Goal: Information Seeking & Learning: Learn about a topic

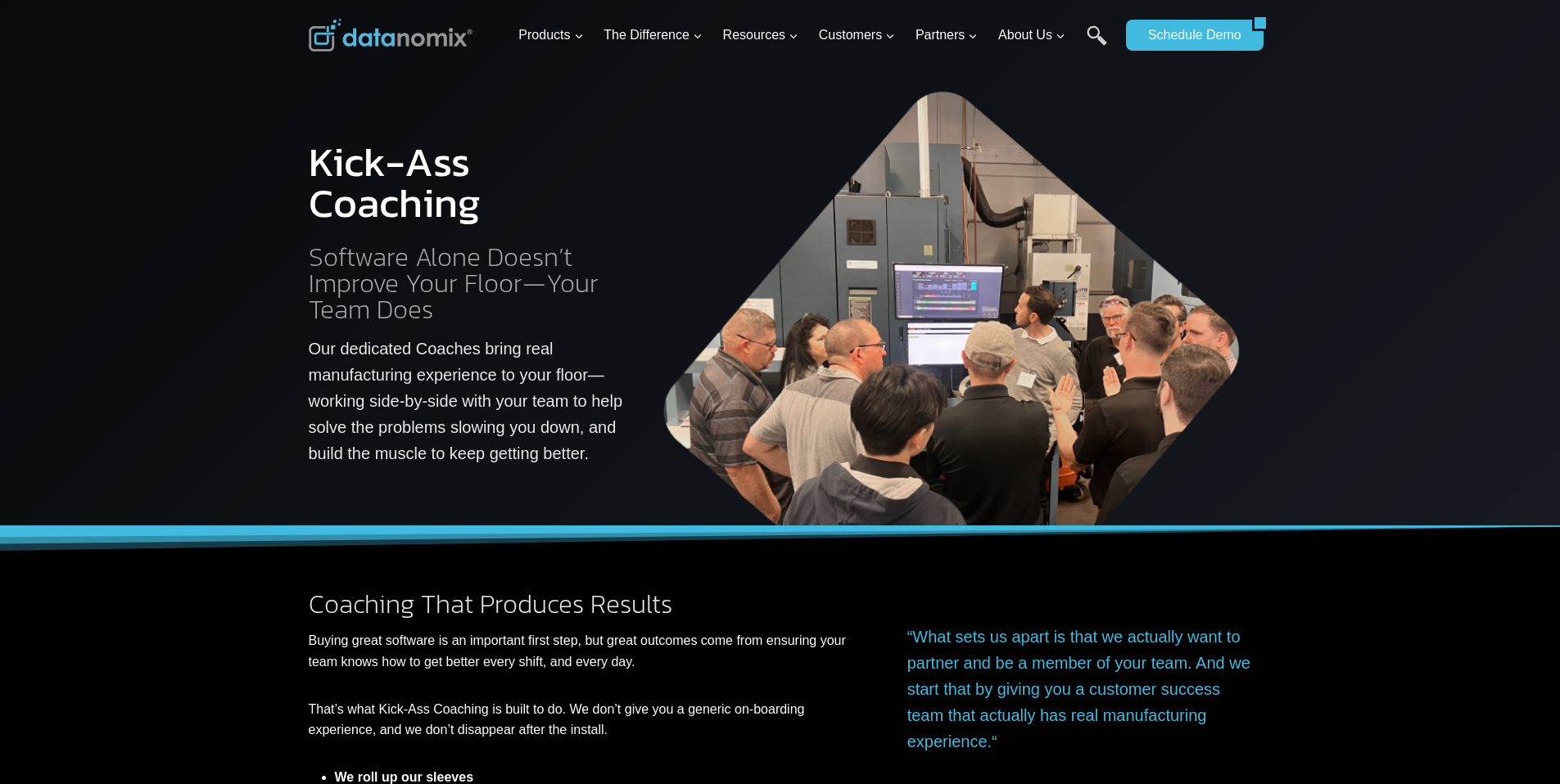
click at [400, 318] on h2 "Software Alone Doesn’t Improve Your Floor—Your Team Does" at bounding box center [466, 283] width 317 height 78
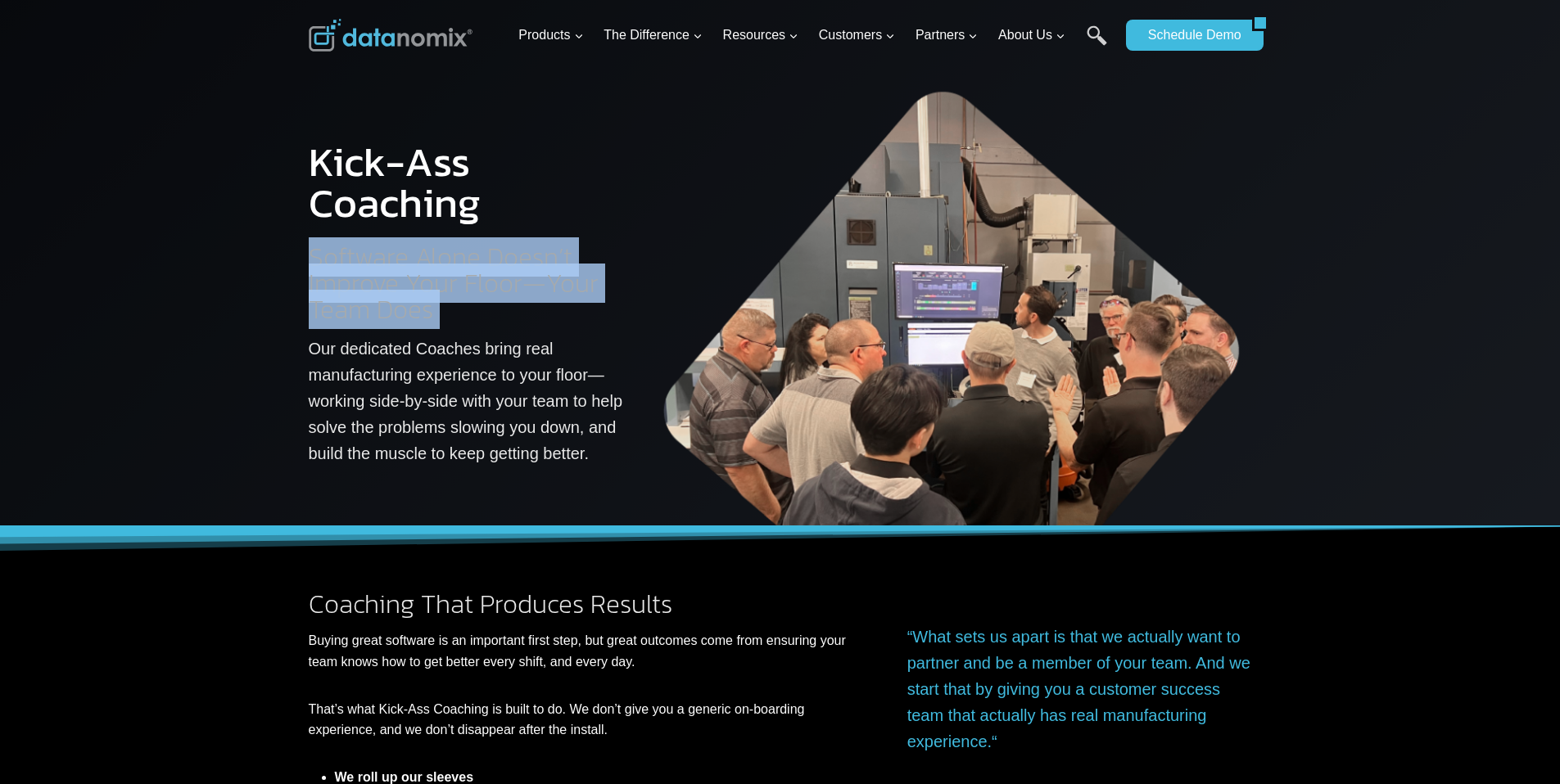
click at [400, 318] on h2 "Software Alone Doesn’t Improve Your Floor—Your Team Does" at bounding box center [466, 283] width 317 height 78
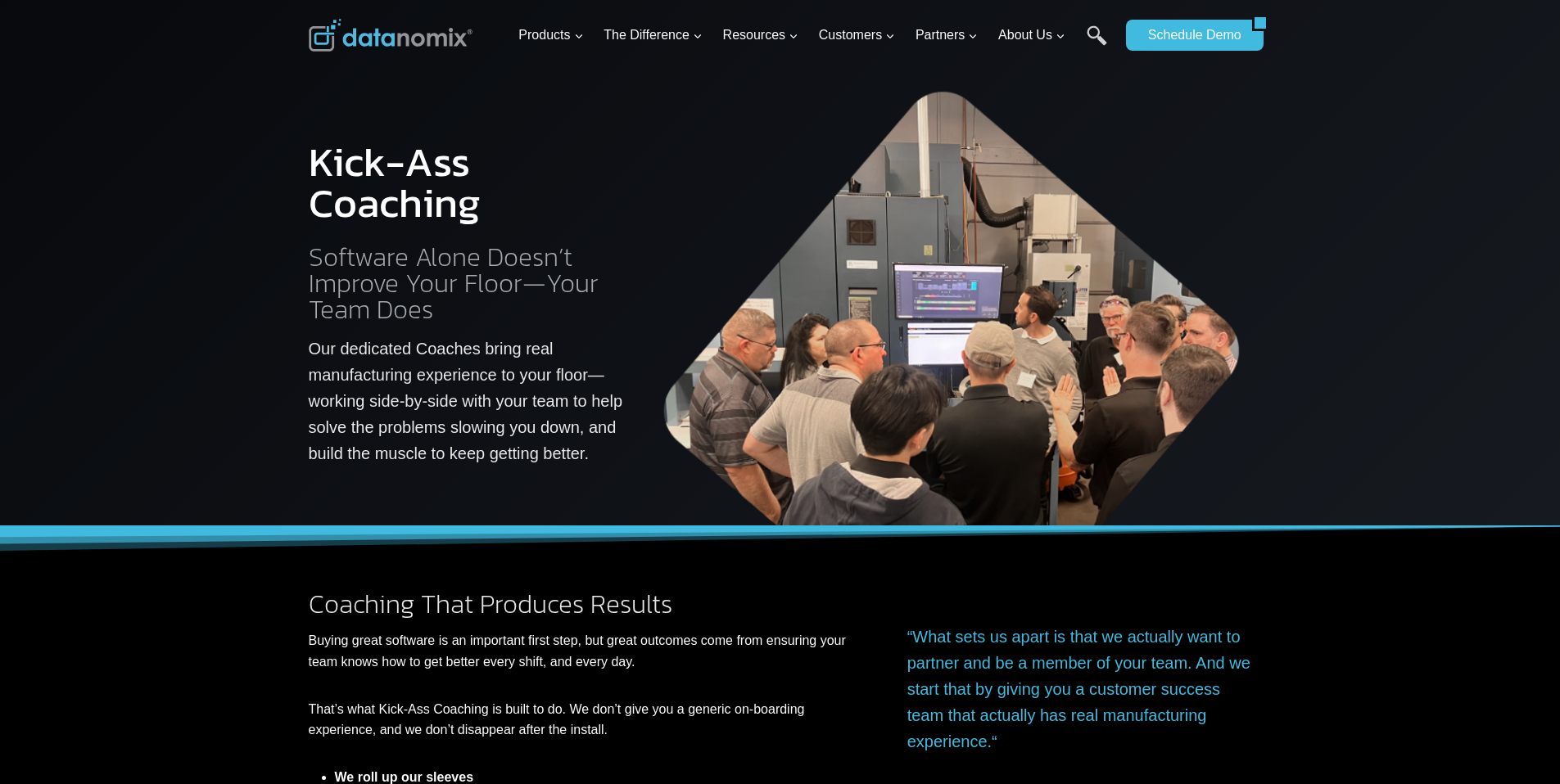
click at [482, 373] on p "Our dedicated Coaches bring real manufacturing experience to your floor—working…" at bounding box center [466, 402] width 317 height 131
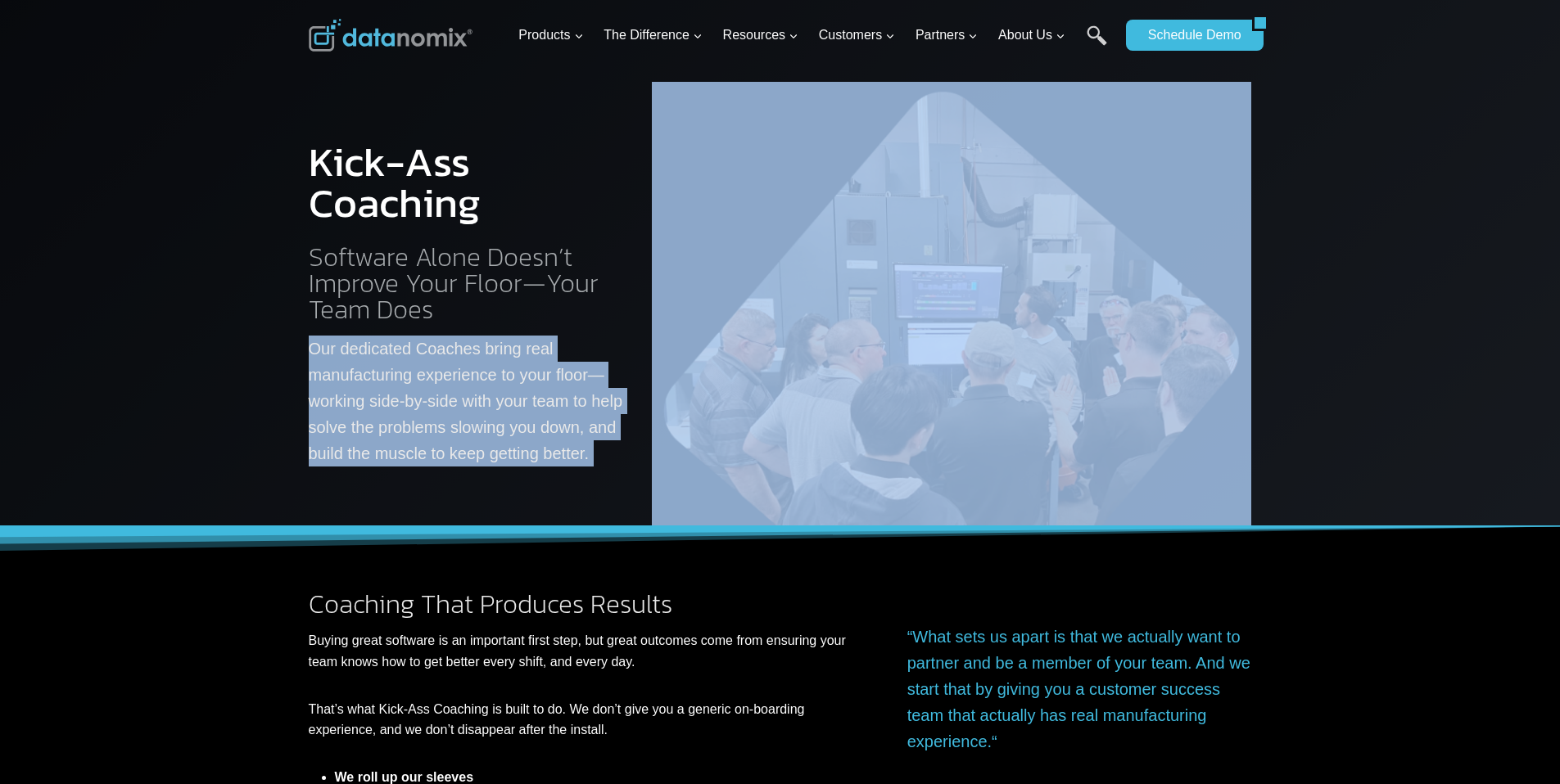
click at [482, 373] on p "Our dedicated Coaches bring real manufacturing experience to your floor—working…" at bounding box center [466, 402] width 317 height 131
click at [495, 410] on p "Our dedicated Coaches bring real manufacturing experience to your floor—working…" at bounding box center [466, 402] width 317 height 131
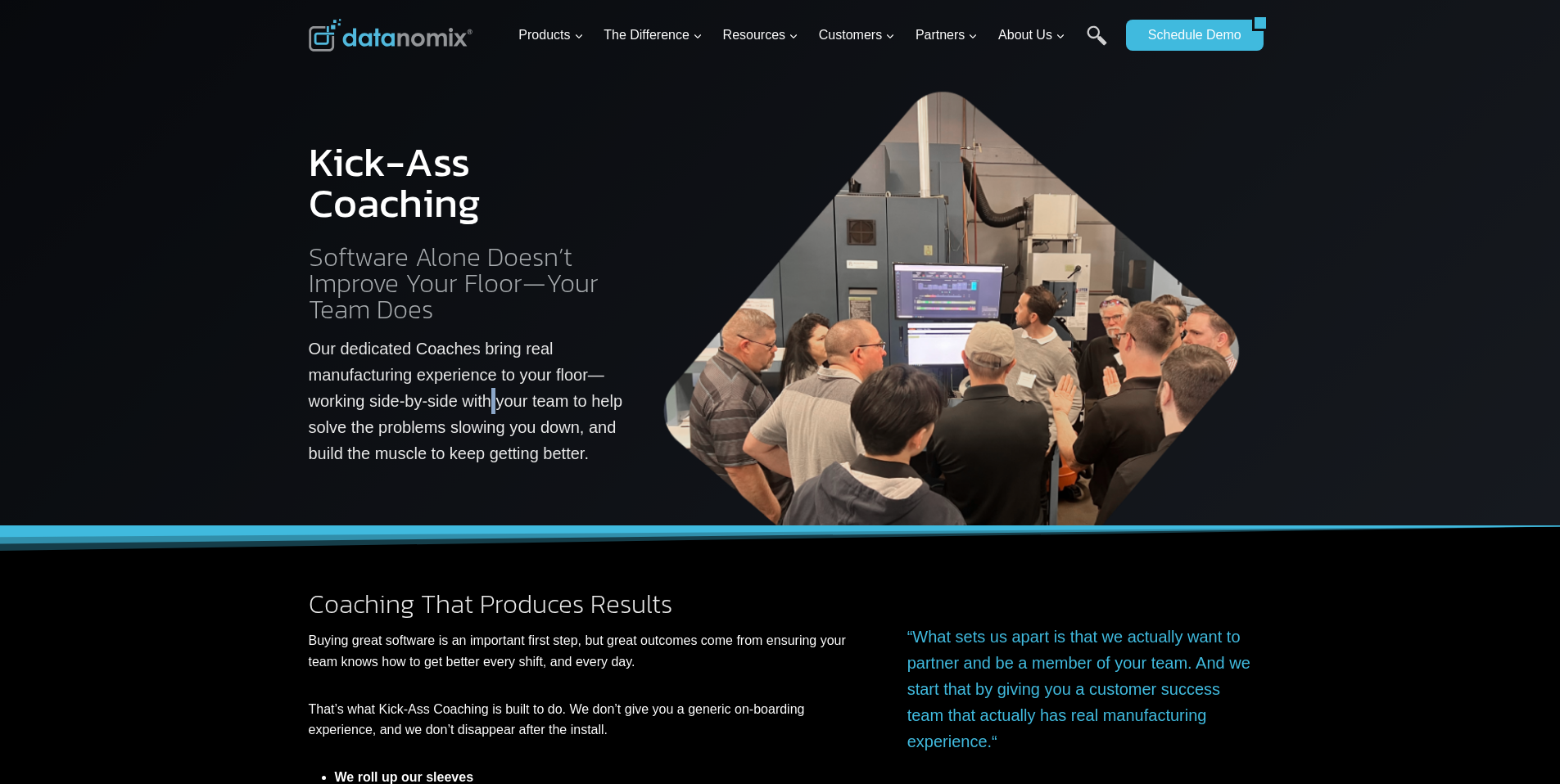
click at [495, 410] on p "Our dedicated Coaches bring real manufacturing experience to your floor—working…" at bounding box center [466, 402] width 317 height 131
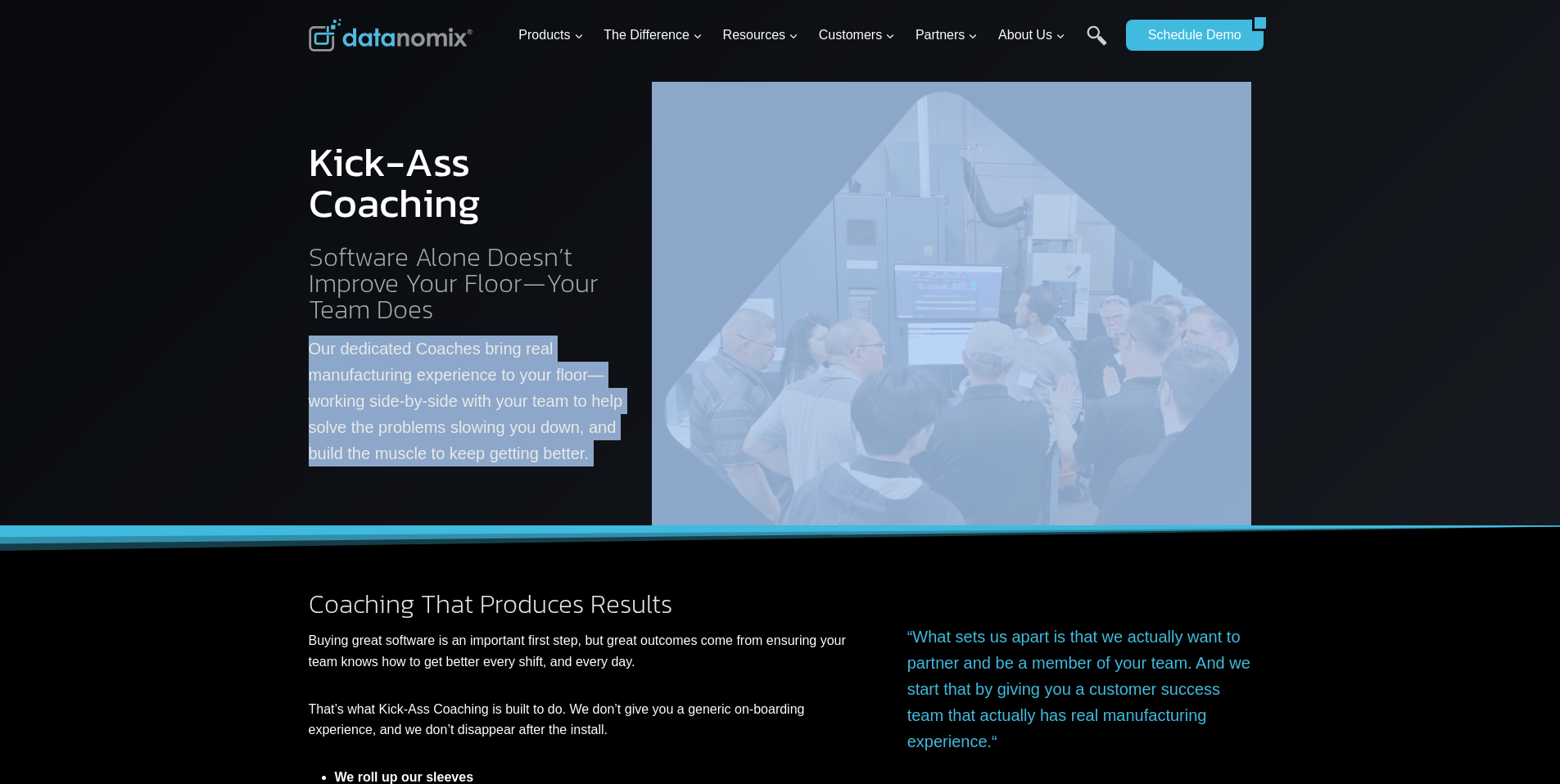
click at [495, 410] on p "Our dedicated Coaches bring real manufacturing experience to your floor—working…" at bounding box center [466, 402] width 317 height 131
click at [481, 423] on p "Our dedicated Coaches bring real manufacturing experience to your floor—working…" at bounding box center [466, 402] width 317 height 131
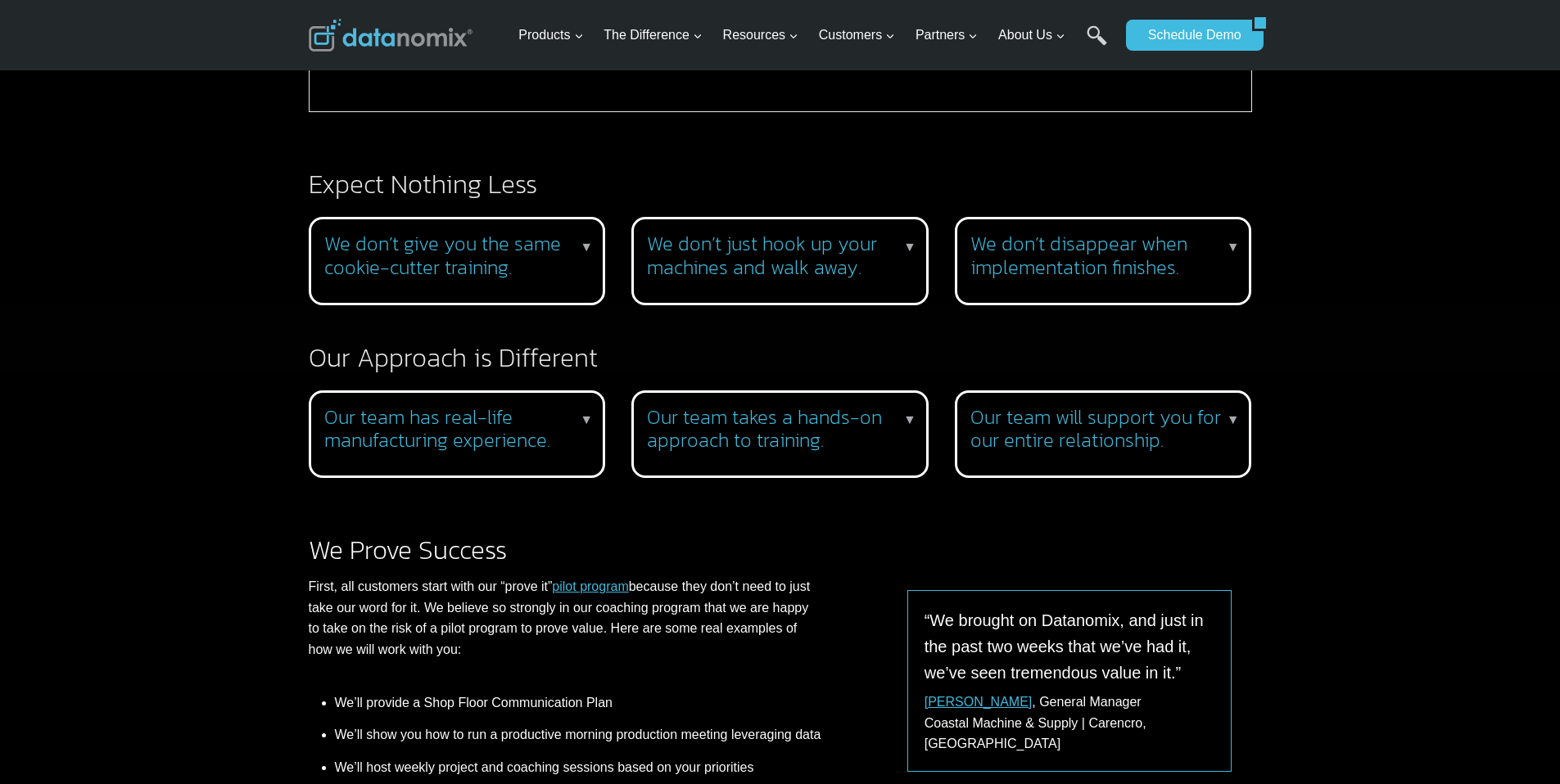
scroll to position [1400, 0]
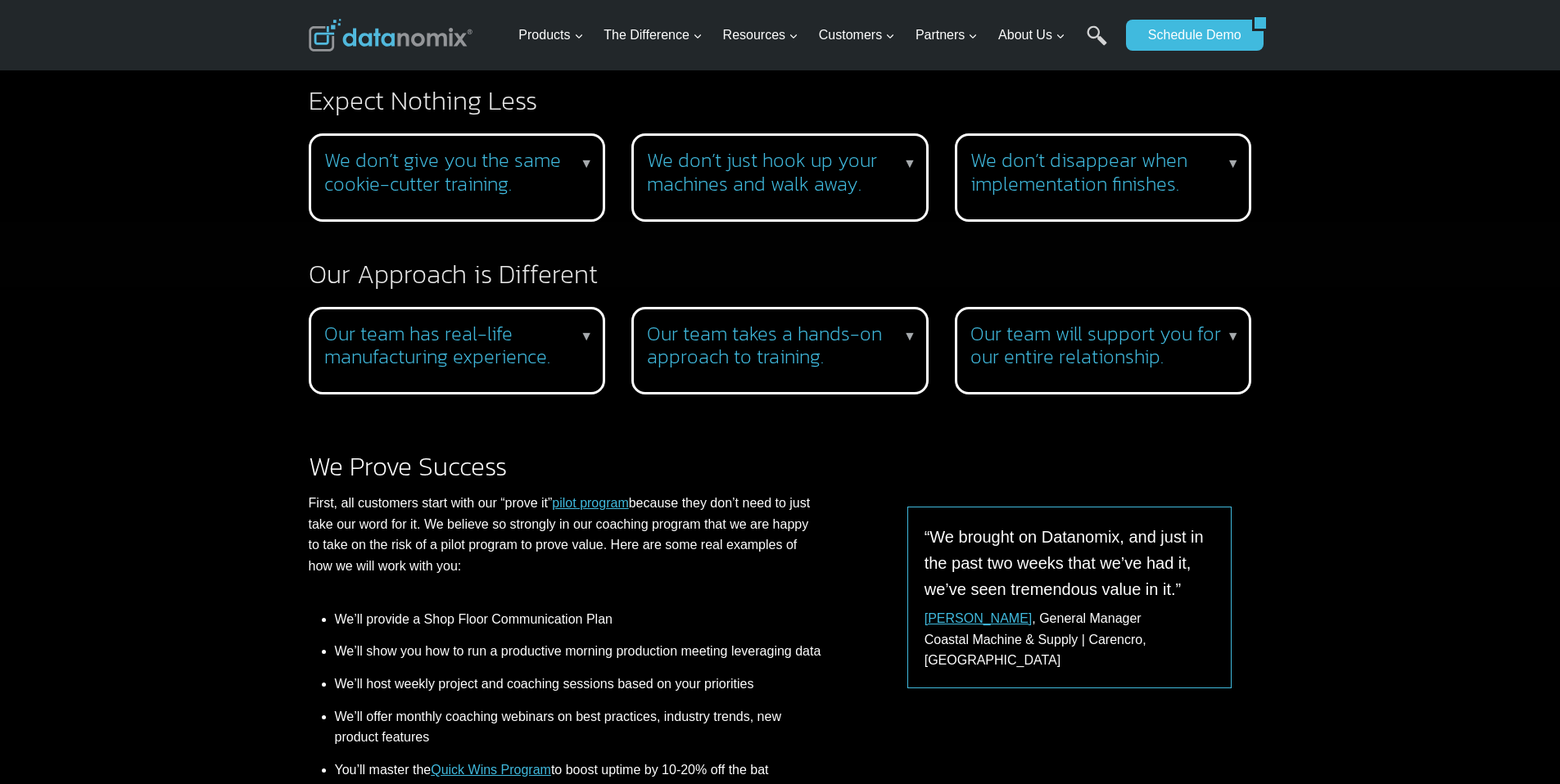
click at [1151, 172] on h3 "We don’t disappear when implementation finishes." at bounding box center [1100, 172] width 259 height 47
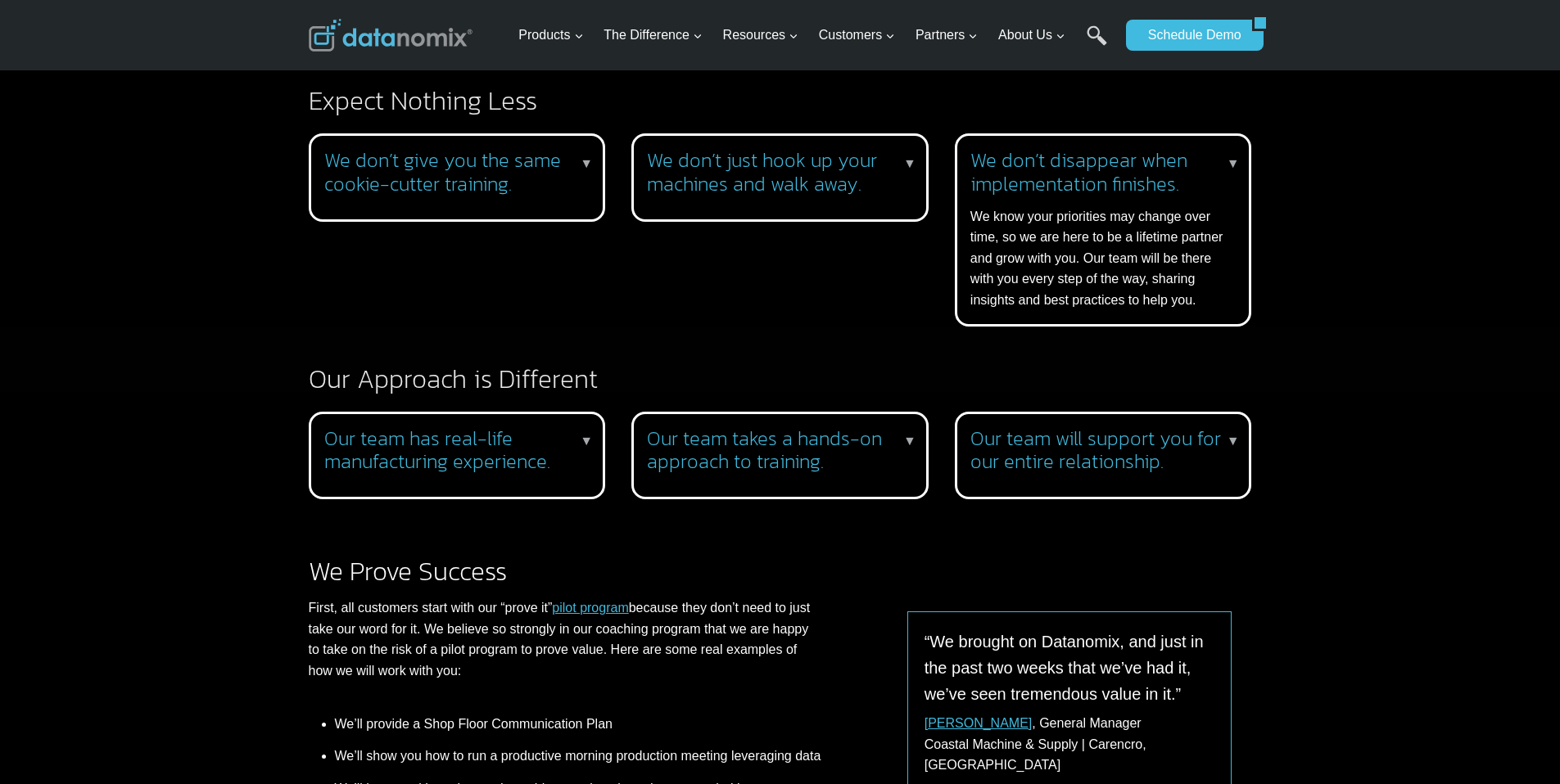
click at [761, 195] on h3 "We don’t just hook up your machines and walk away." at bounding box center [777, 172] width 259 height 47
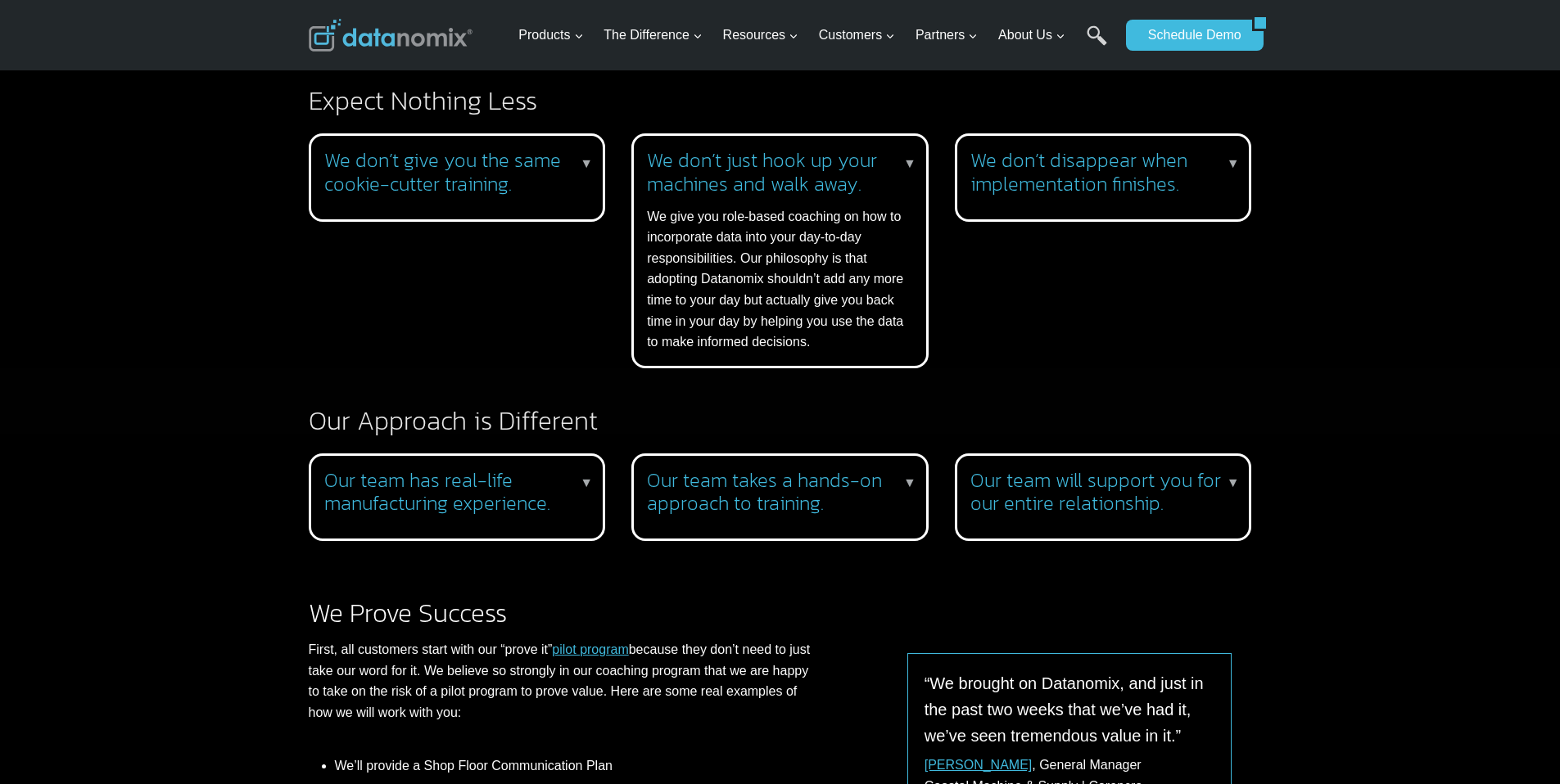
click at [815, 215] on p "We give you role-based coaching on how to incorporate data into your day-to-day…" at bounding box center [777, 279] width 259 height 147
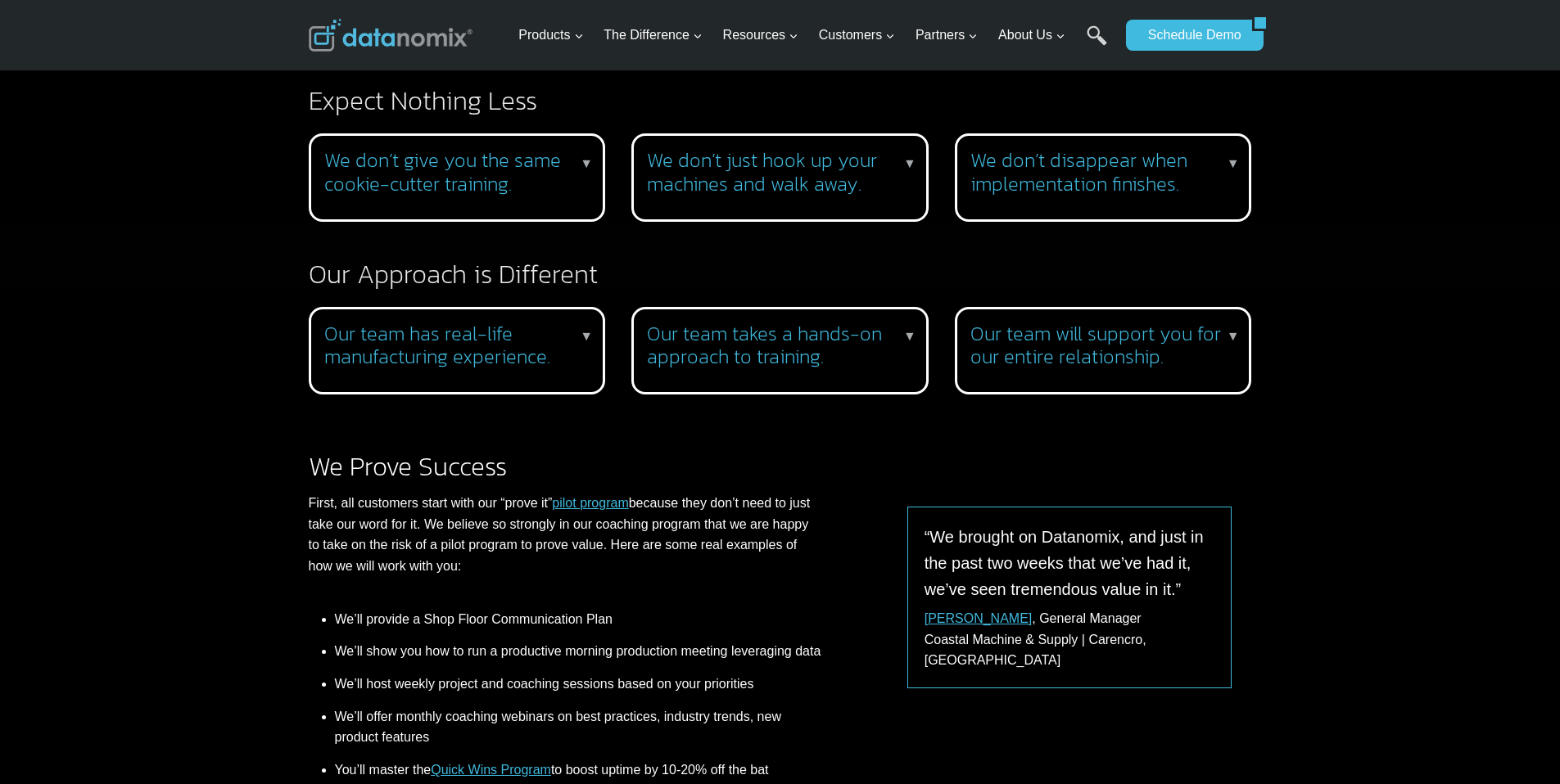
click at [815, 215] on div "We don’t just hook up your machines and walk away. ▼ We give you role-based coa…" at bounding box center [780, 177] width 298 height 89
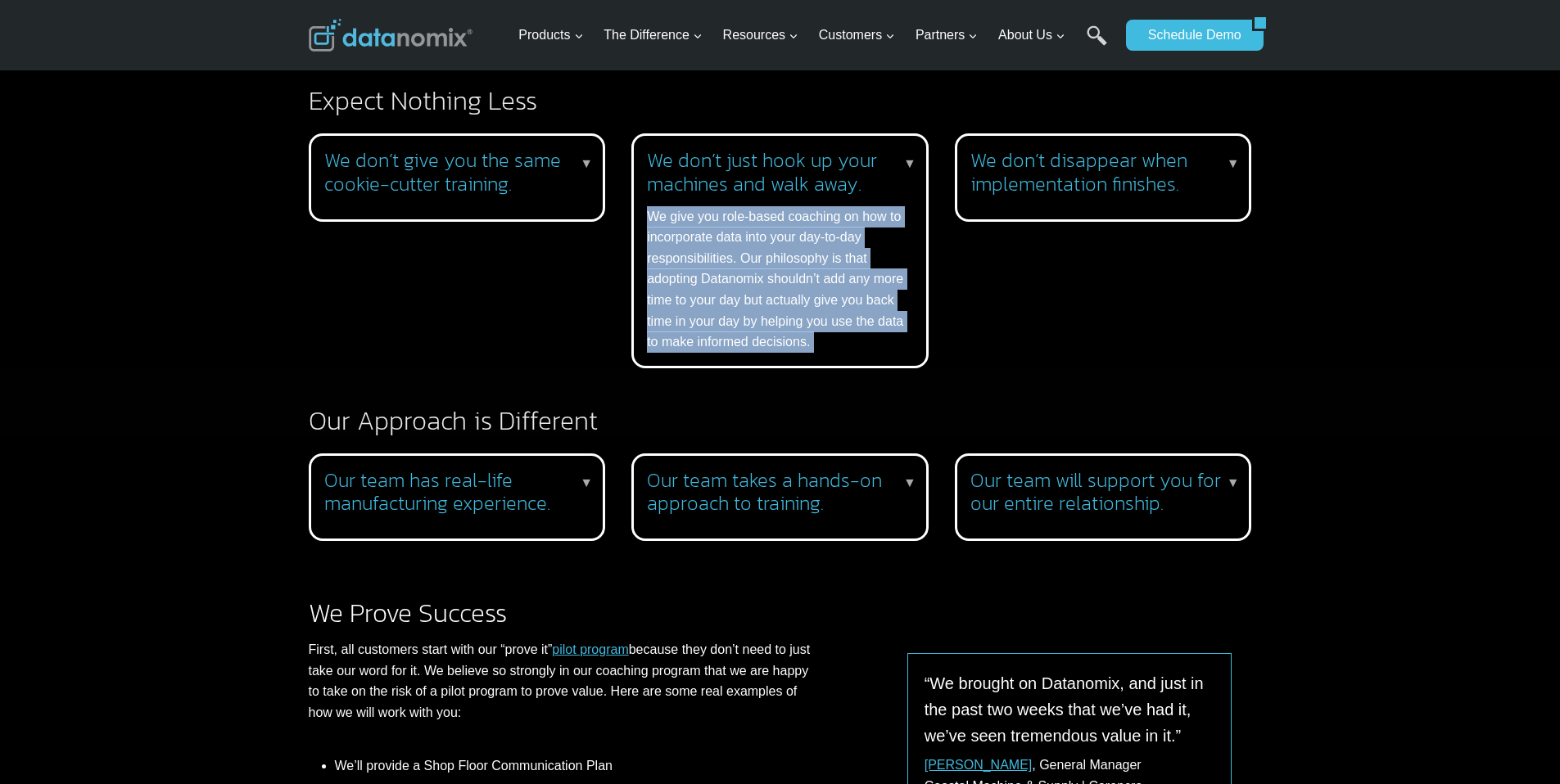
click at [815, 215] on p "We give you role-based coaching on how to incorporate data into your day-to-day…" at bounding box center [777, 279] width 259 height 147
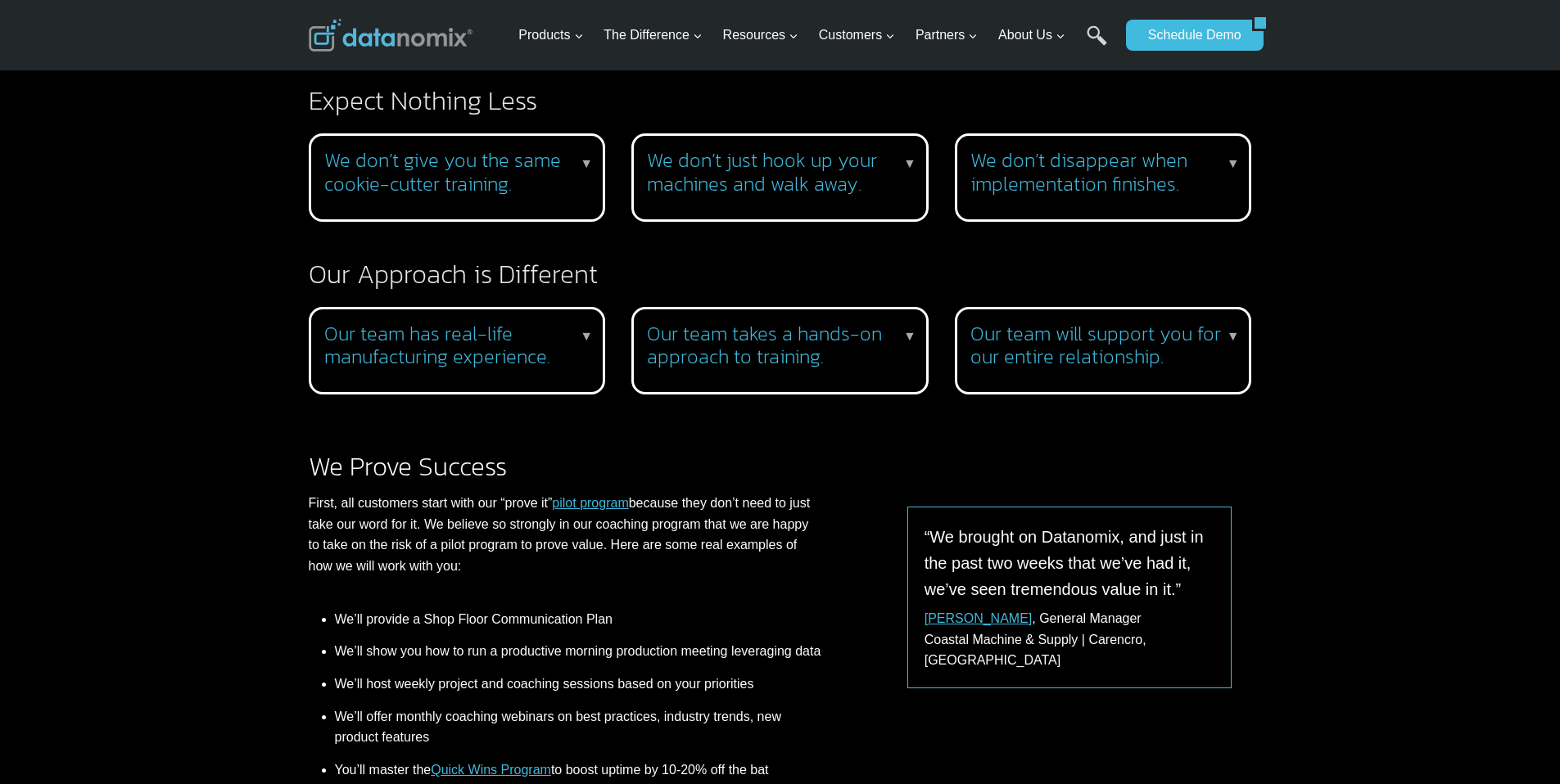
click at [804, 216] on div "We don’t just hook up your machines and walk away. ▼ We give you role-based coa…" at bounding box center [780, 177] width 298 height 89
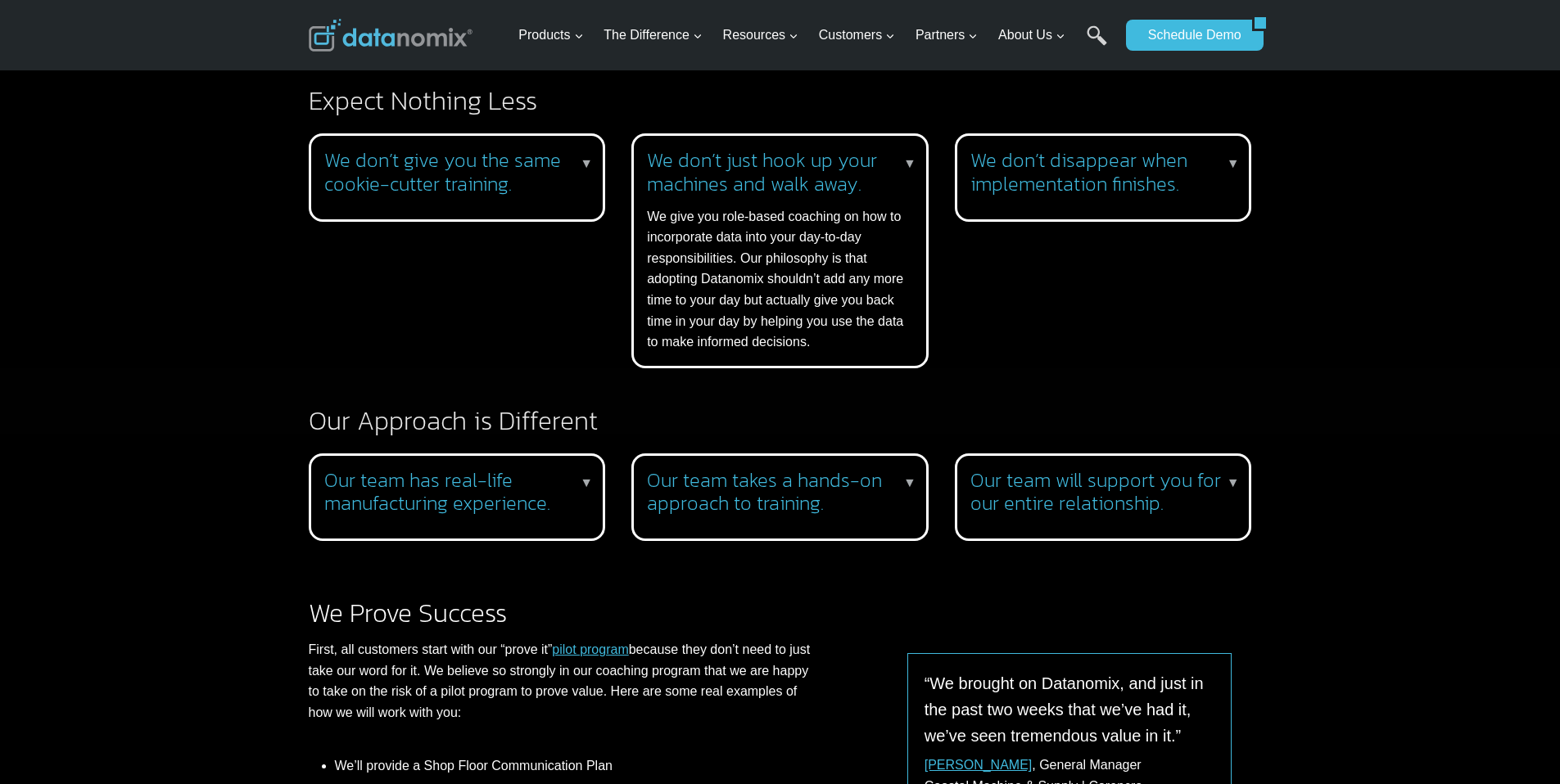
click at [774, 271] on p "We give you role-based coaching on how to incorporate data into your day-to-day…" at bounding box center [777, 279] width 259 height 147
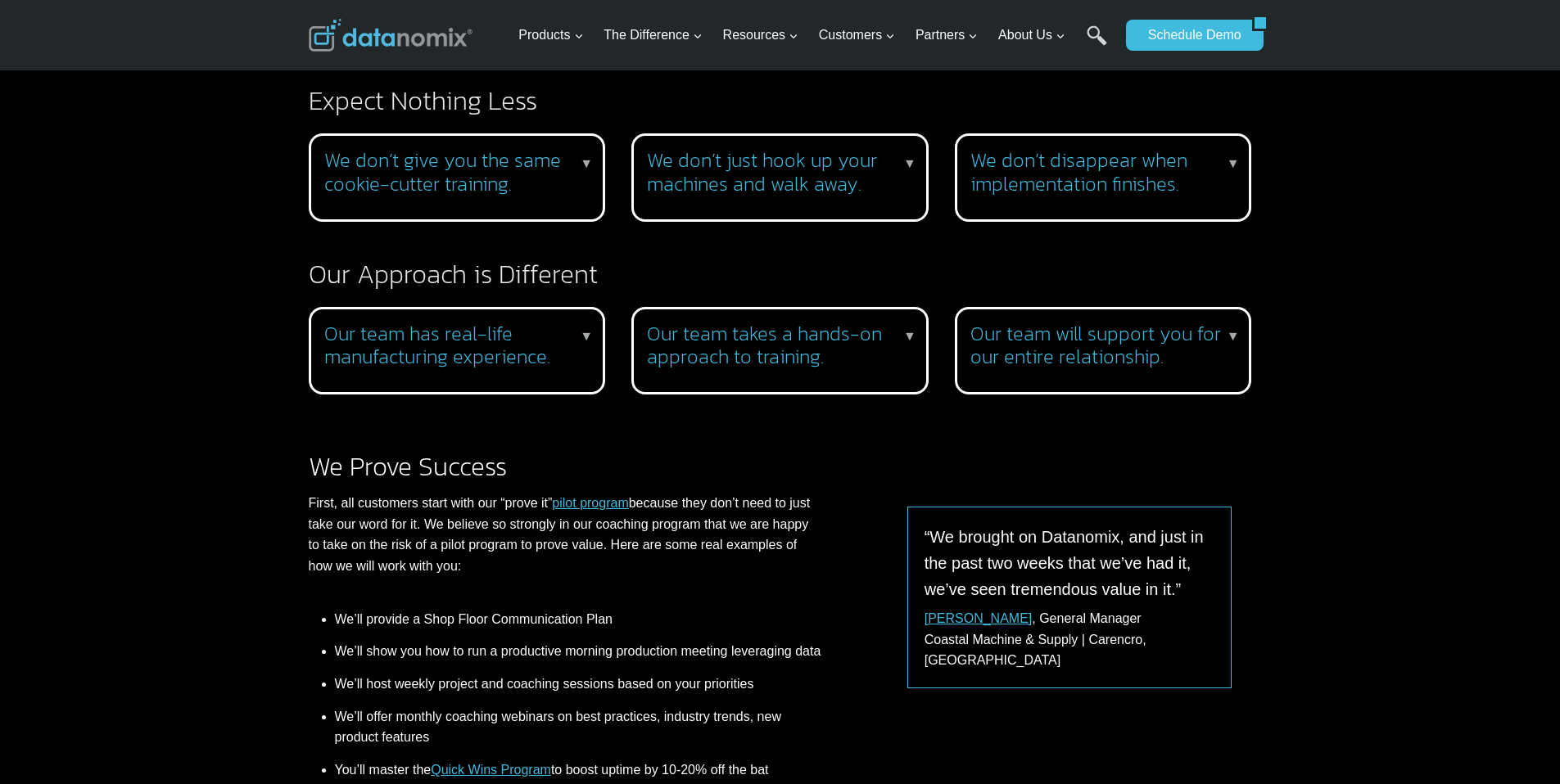
click at [774, 271] on h2 "Our Approach is Different" at bounding box center [780, 274] width 943 height 26
click at [811, 202] on div "We don’t just hook up your machines and walk away. ▼ We give you role-based coa…" at bounding box center [780, 177] width 298 height 89
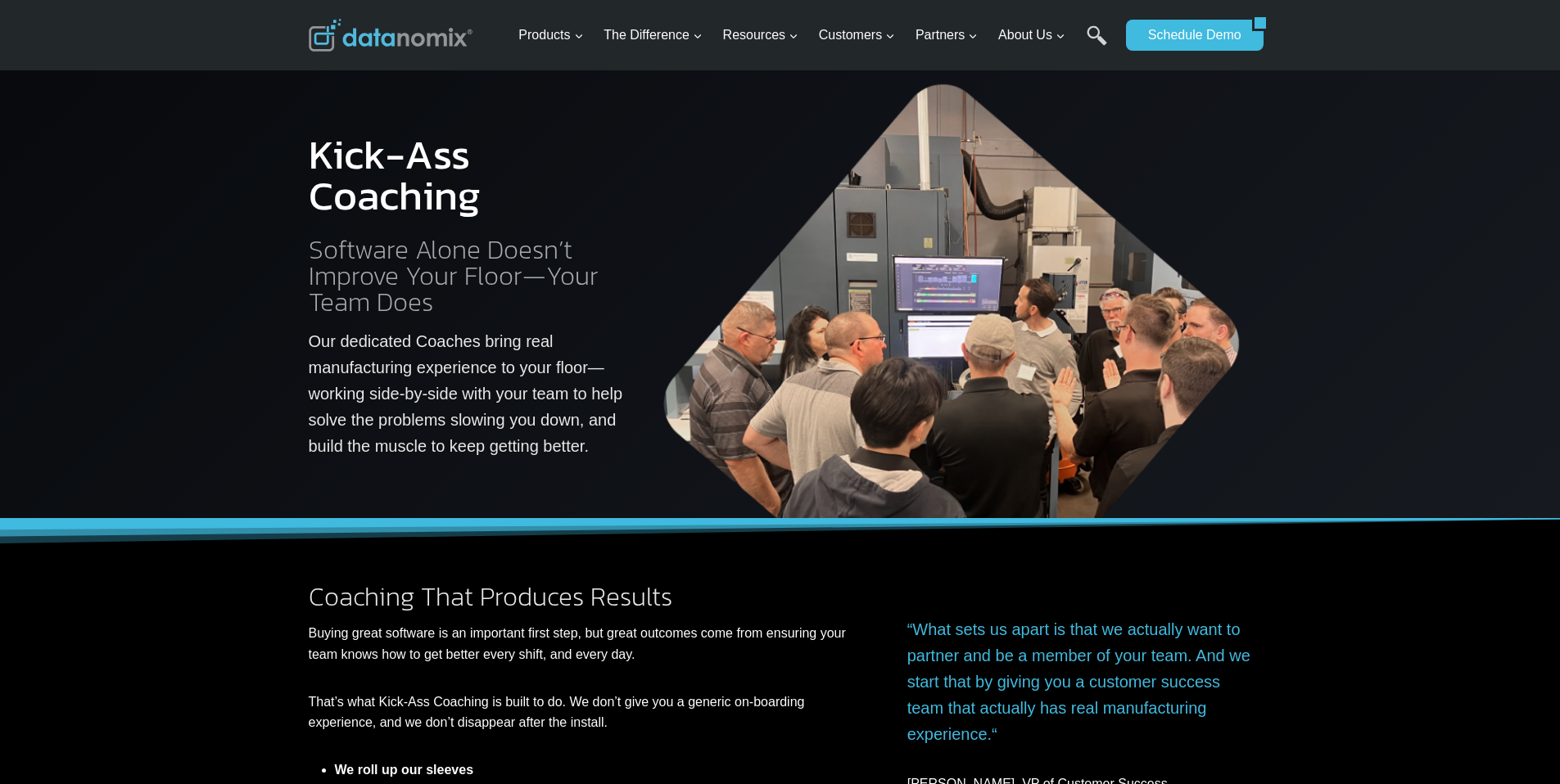
scroll to position [0, 0]
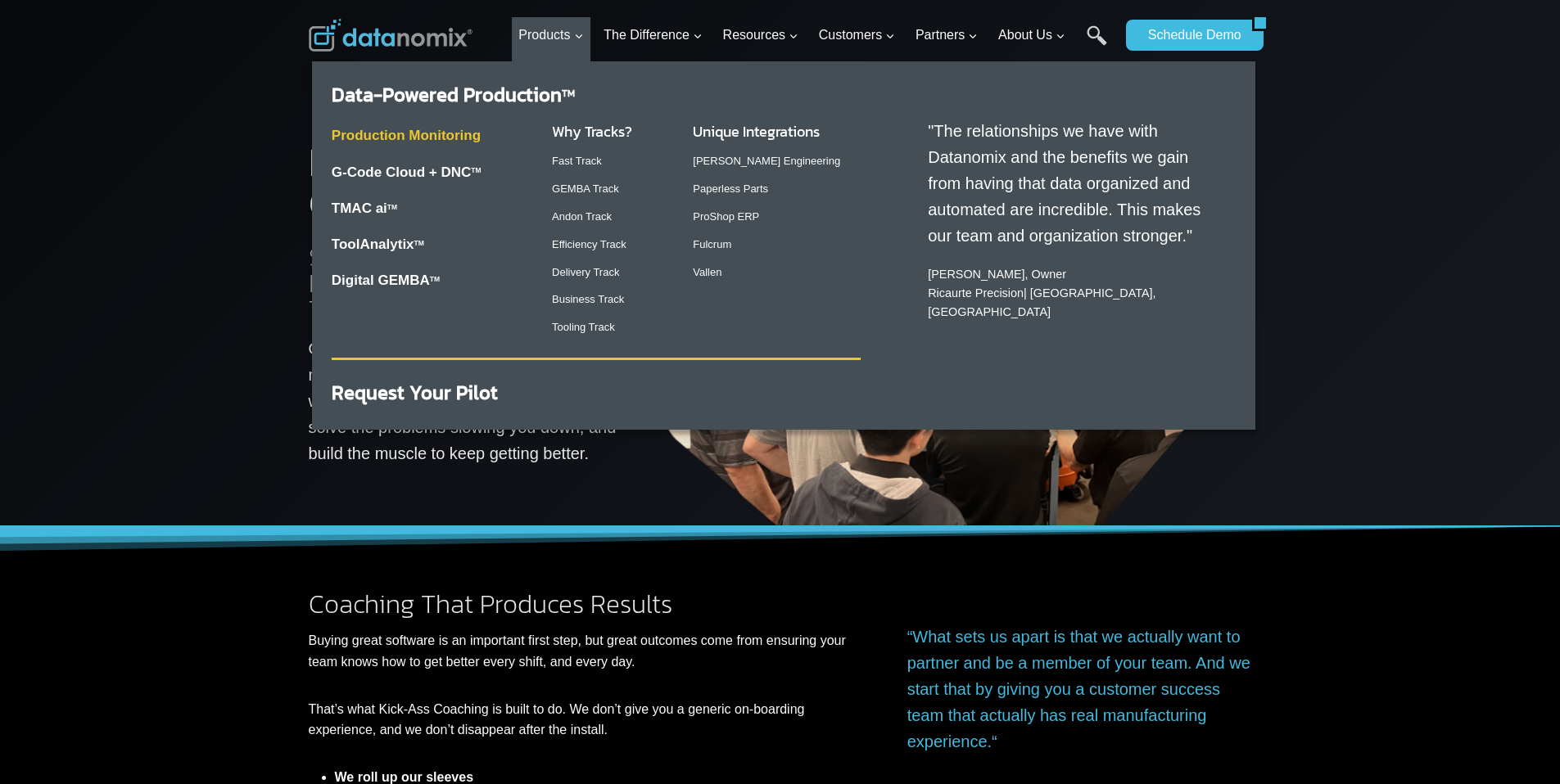
click at [393, 131] on link "Production Monitoring" at bounding box center [405, 135] width 149 height 16
